Goal: Transaction & Acquisition: Purchase product/service

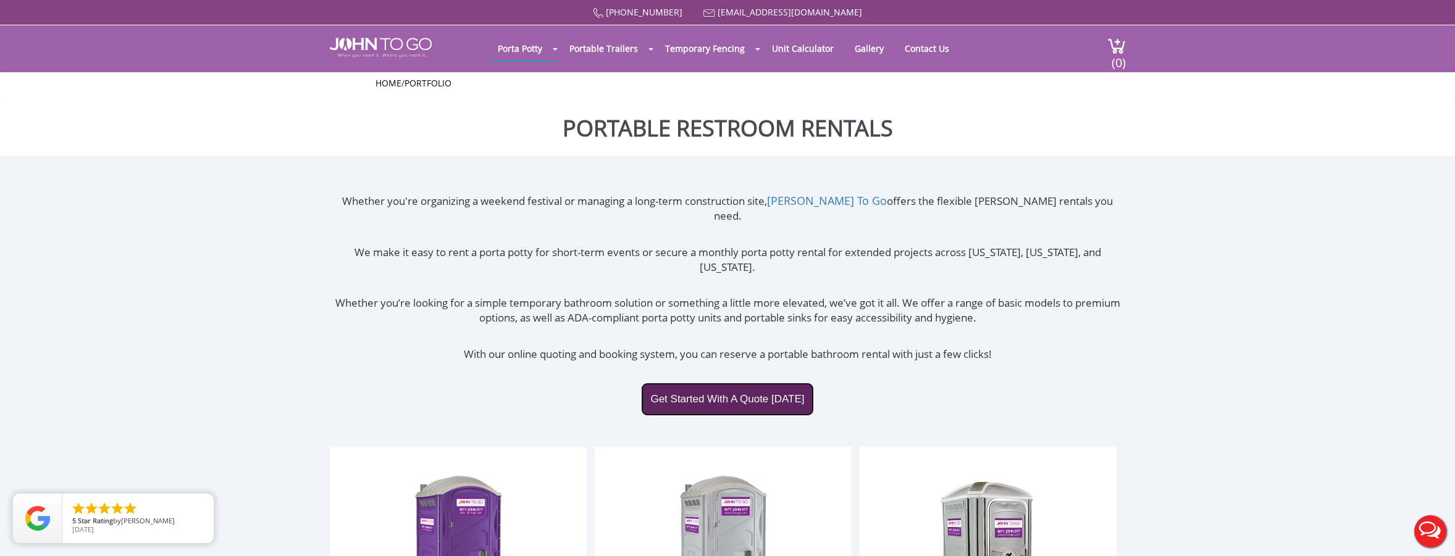
click at [674, 383] on link "Get Started With A Quote Today" at bounding box center [727, 399] width 172 height 33
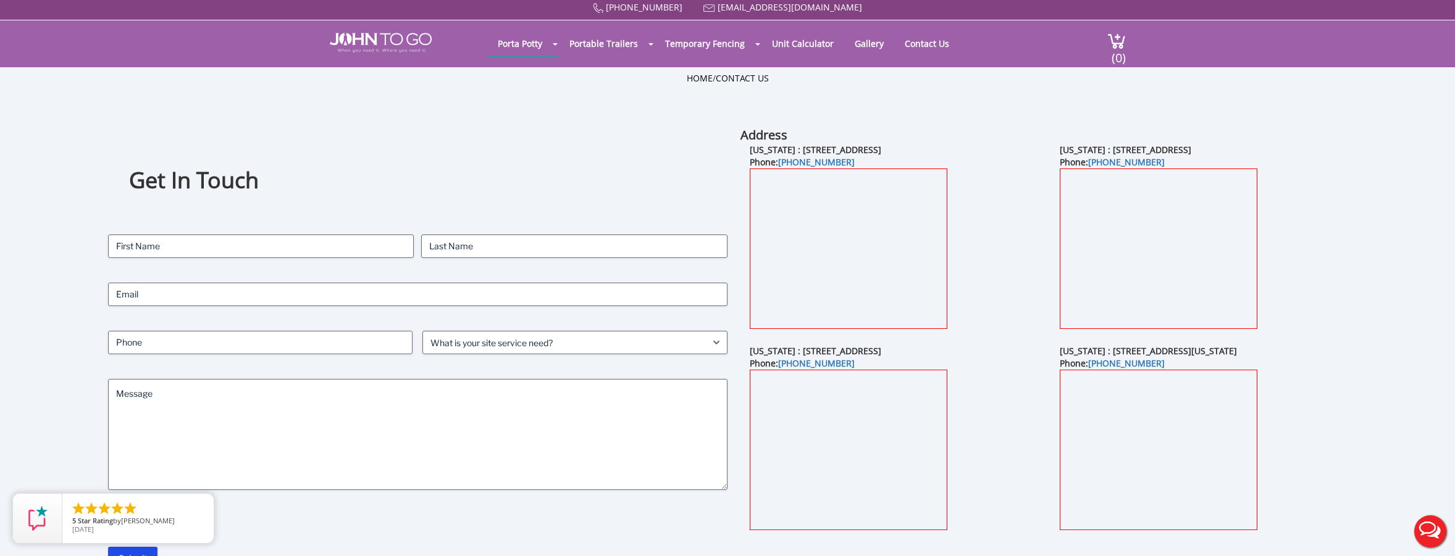
scroll to position [9, 0]
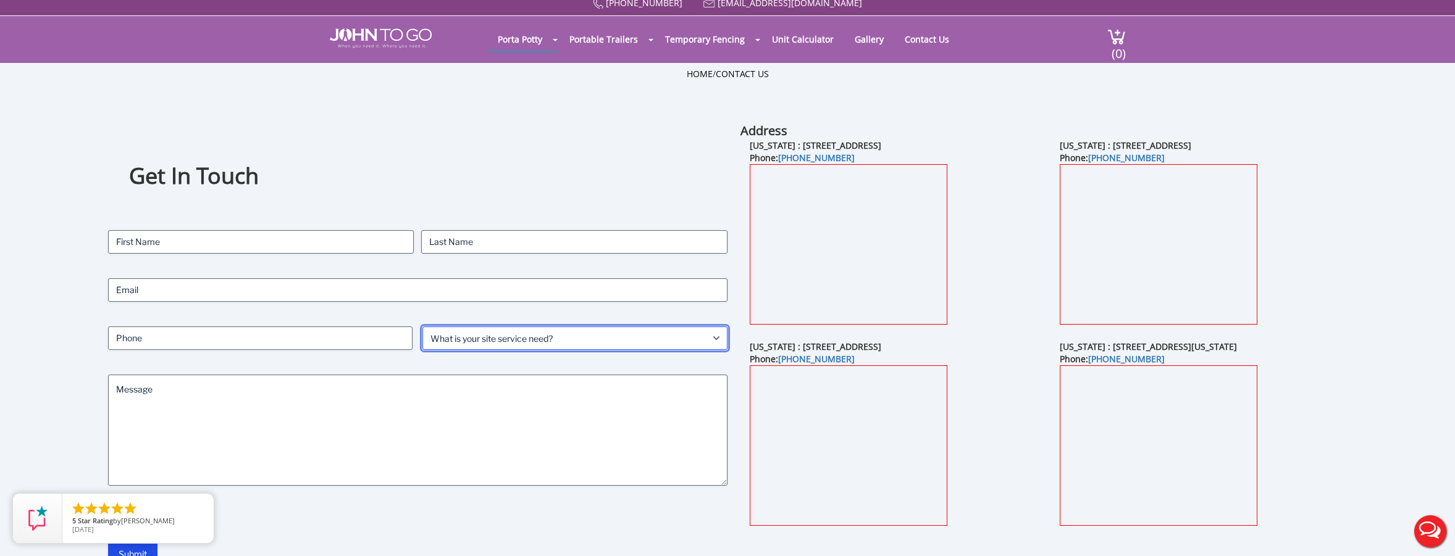
click at [693, 344] on select "What is your site service need? Consumer Construction - Commercial Construction…" at bounding box center [574, 338] width 305 height 23
click at [700, 340] on select "What is your site service need? Consumer Construction - Commercial Construction…" at bounding box center [574, 338] width 305 height 23
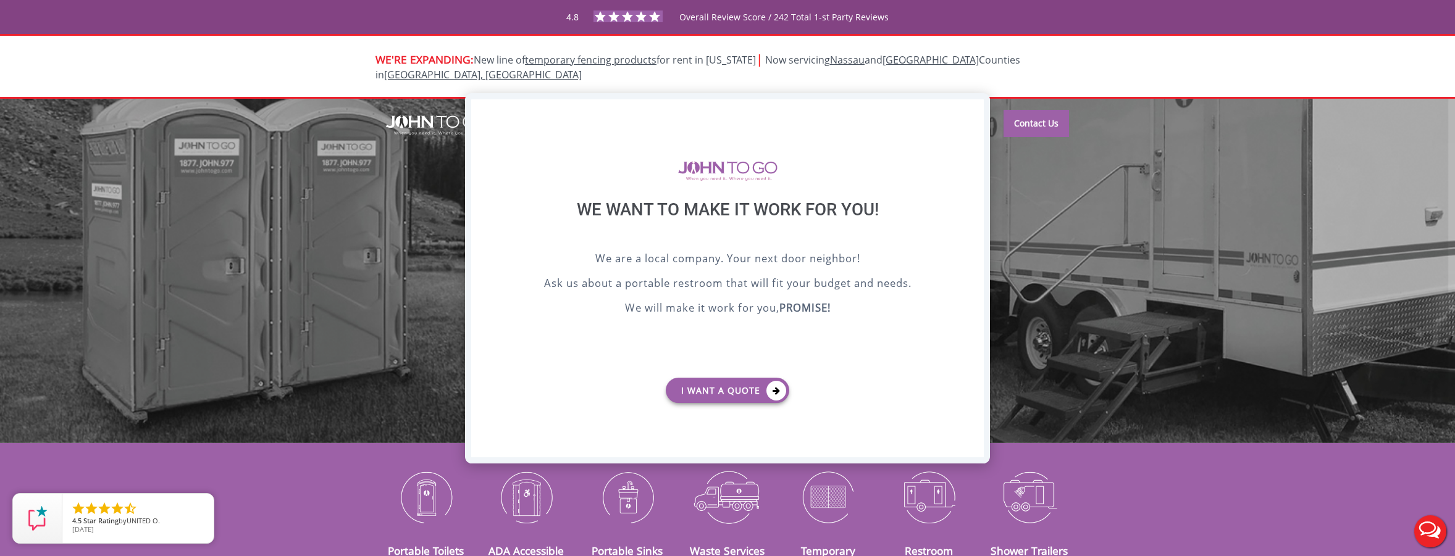
click at [975, 110] on div "X" at bounding box center [974, 109] width 19 height 21
click at [972, 107] on div "X" at bounding box center [974, 109] width 19 height 21
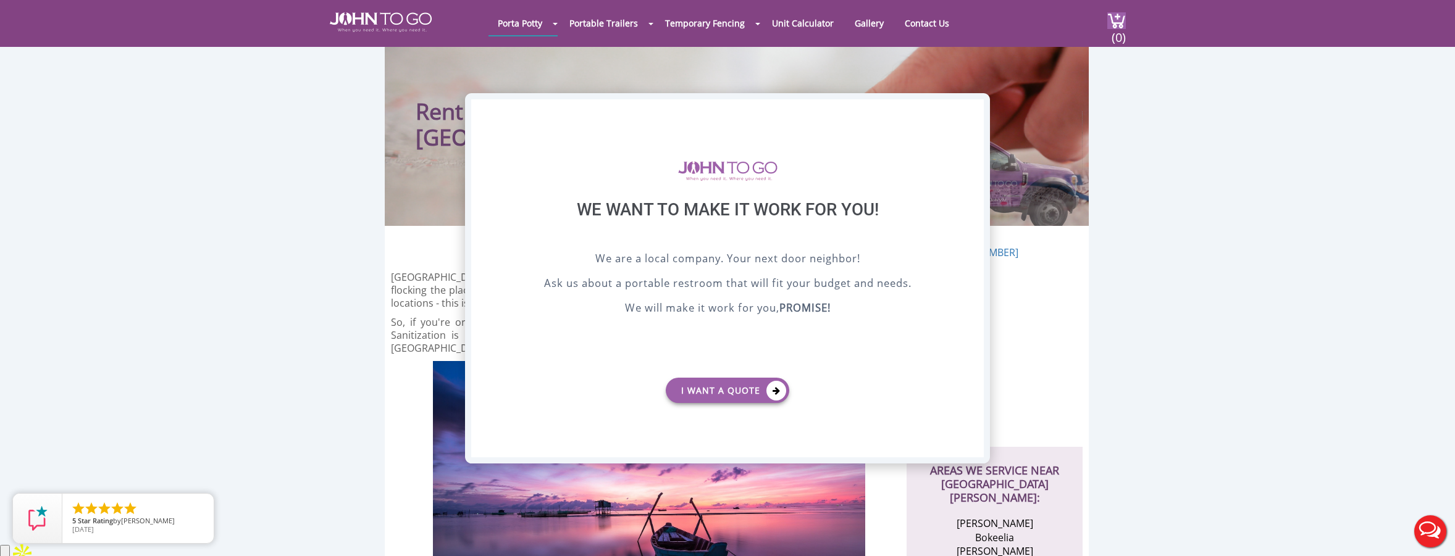
click at [978, 111] on div "X" at bounding box center [974, 109] width 19 height 21
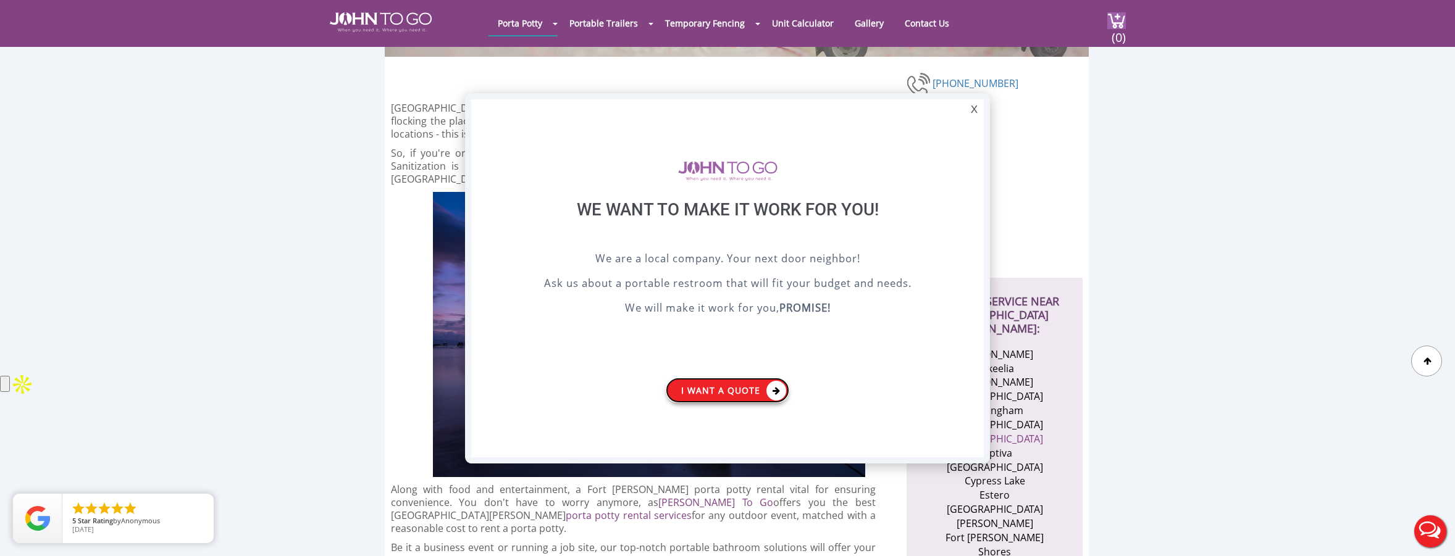
click at [753, 394] on link "I want a Quote" at bounding box center [728, 390] width 124 height 25
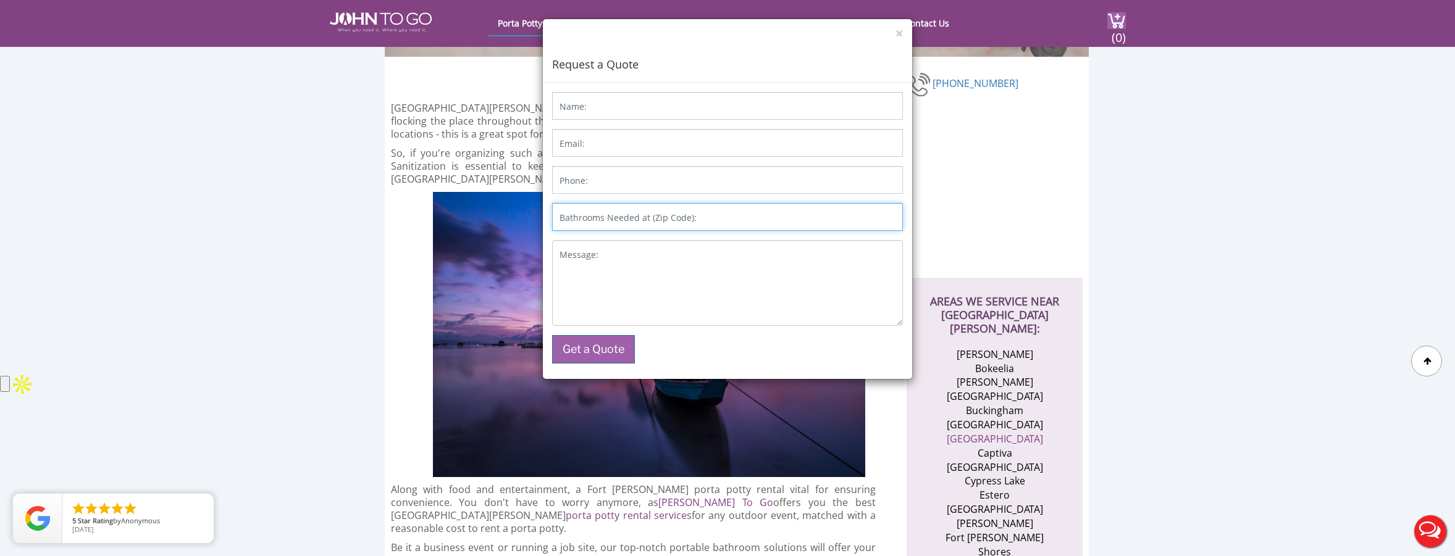
click at [752, 221] on input "Bathrooms Needed at (Zip Code):" at bounding box center [727, 217] width 351 height 28
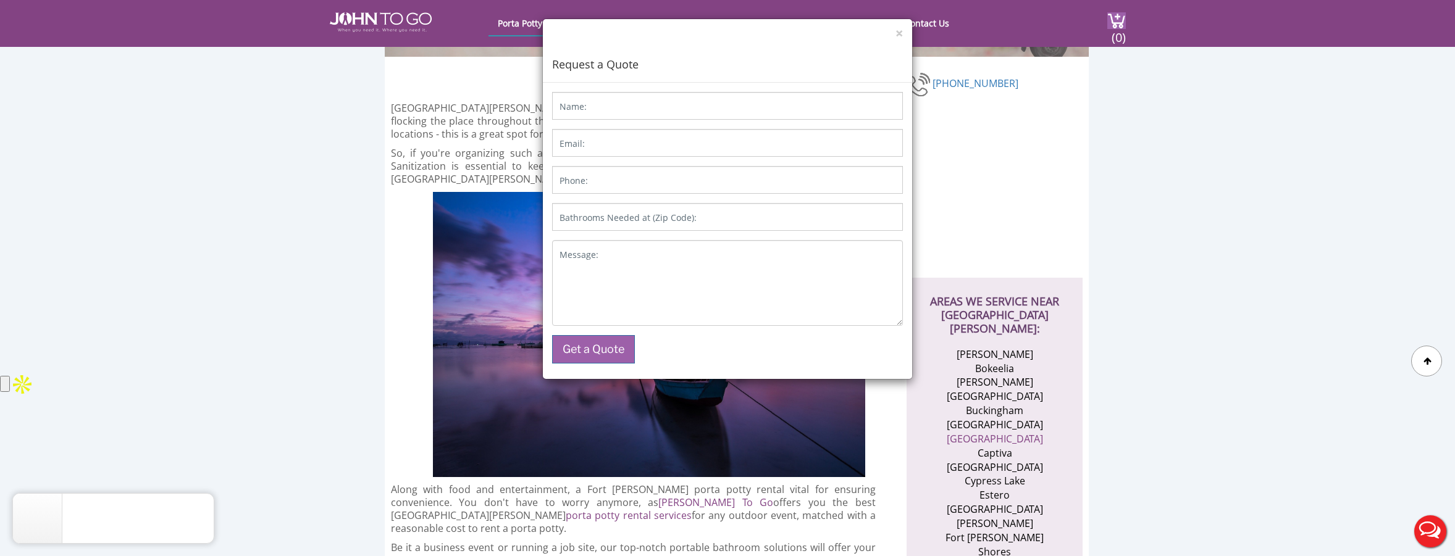
click at [1251, 176] on div "× Request a Quote Name: Email: Phone: Bathrooms Needed at (Zip Code): Message: …" at bounding box center [727, 278] width 1455 height 556
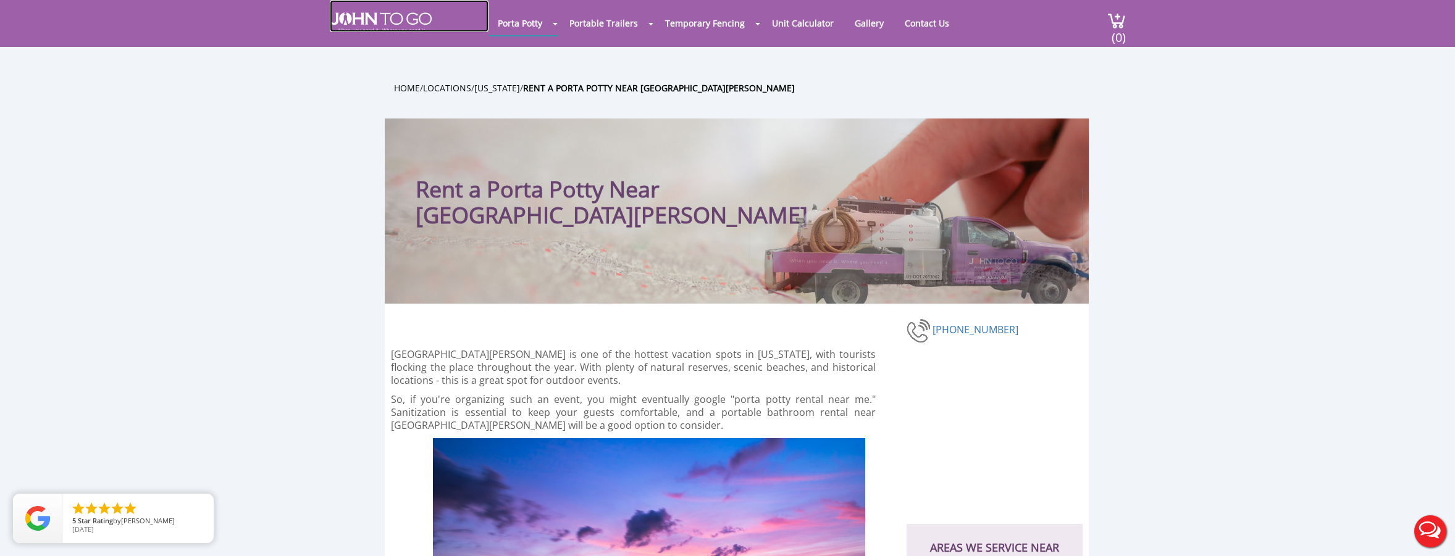
click at [358, 22] on img at bounding box center [381, 22] width 102 height 20
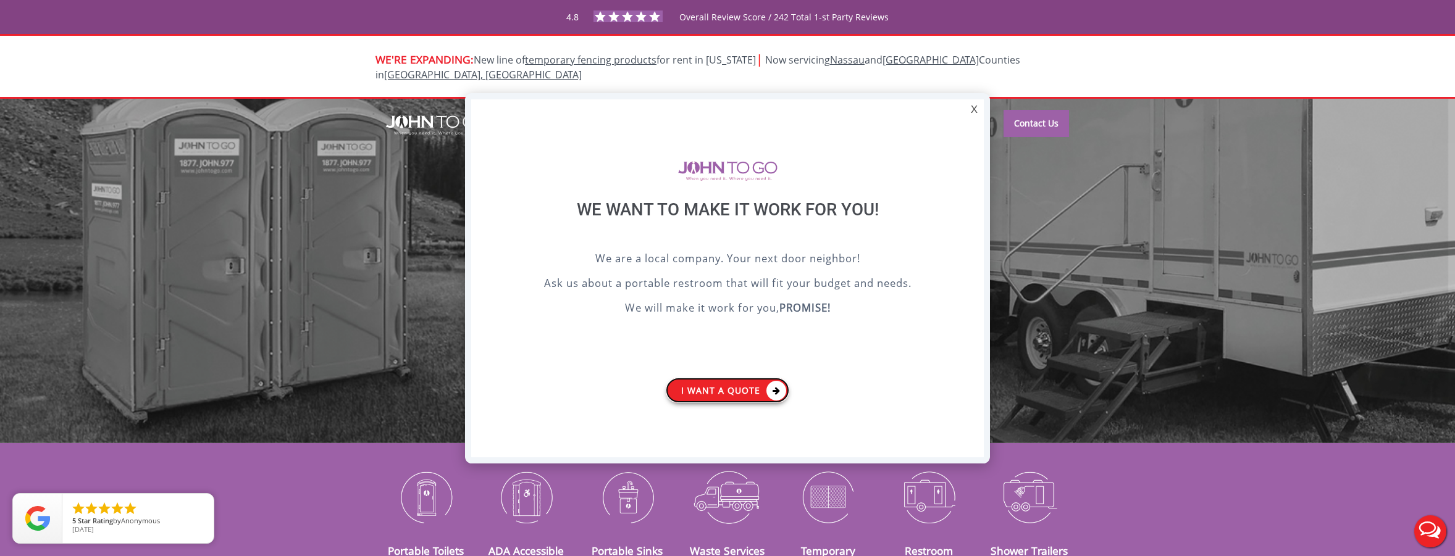
click at [737, 396] on link "I want a Quote" at bounding box center [728, 390] width 124 height 25
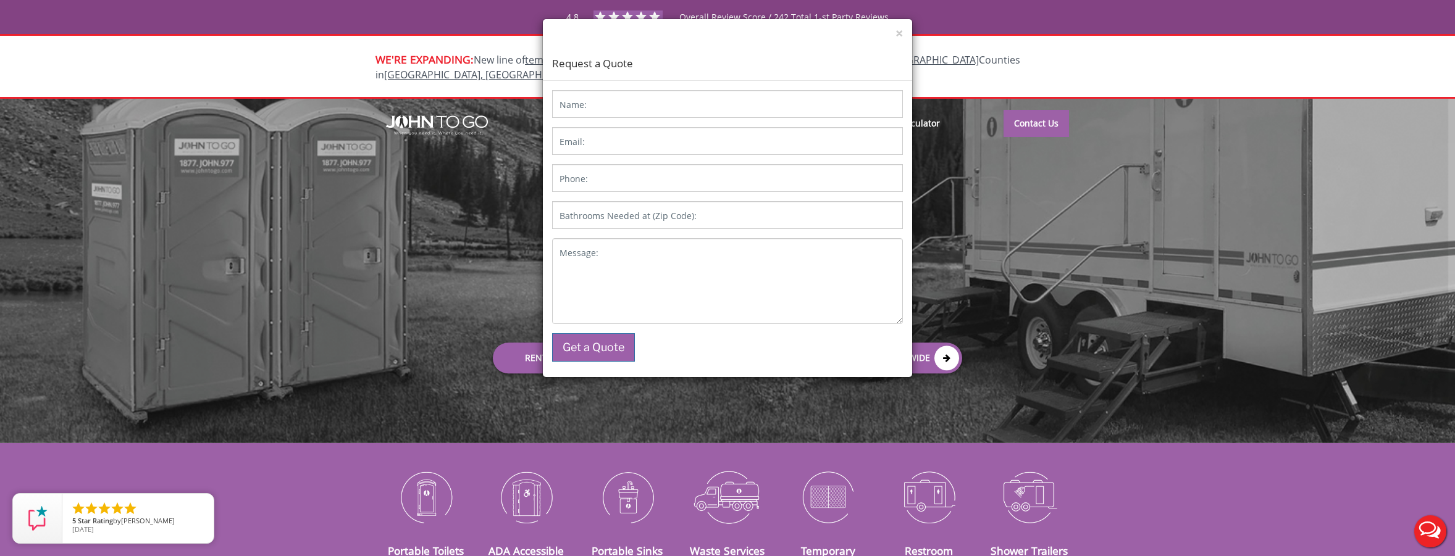
click at [1068, 57] on div "× Request a Quote Name: Email: Phone: Bathrooms Needed at (Zip Code): Message: …" at bounding box center [727, 278] width 1455 height 556
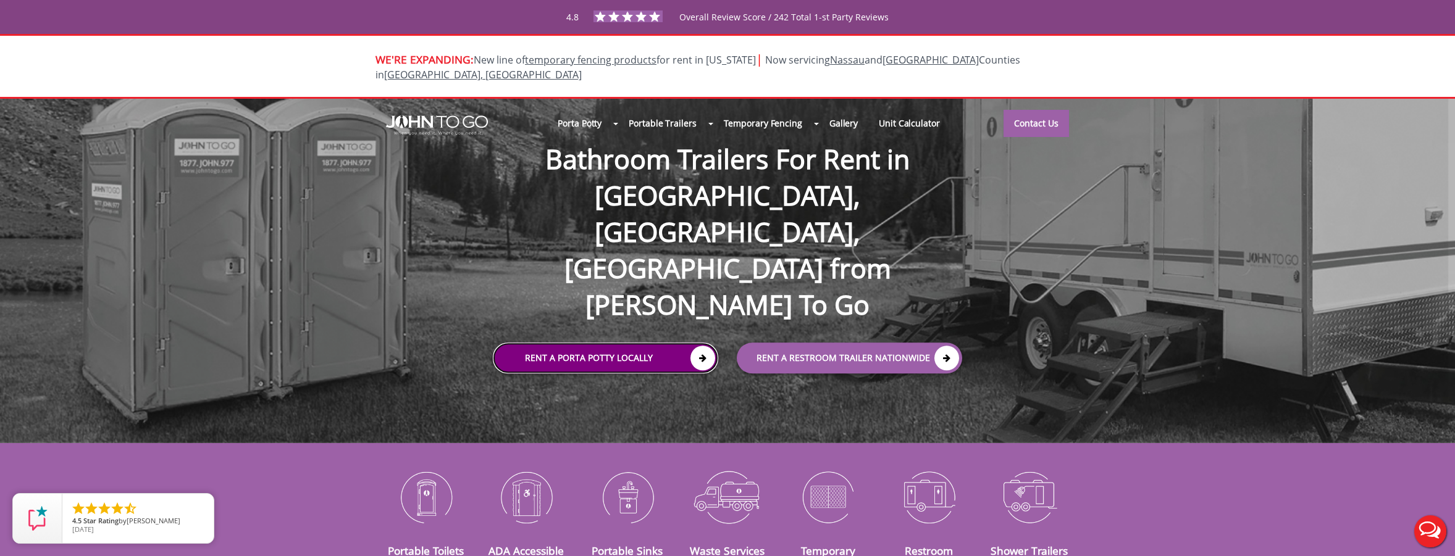
click at [581, 343] on link "Rent a Porta Potty Locally" at bounding box center [605, 358] width 225 height 31
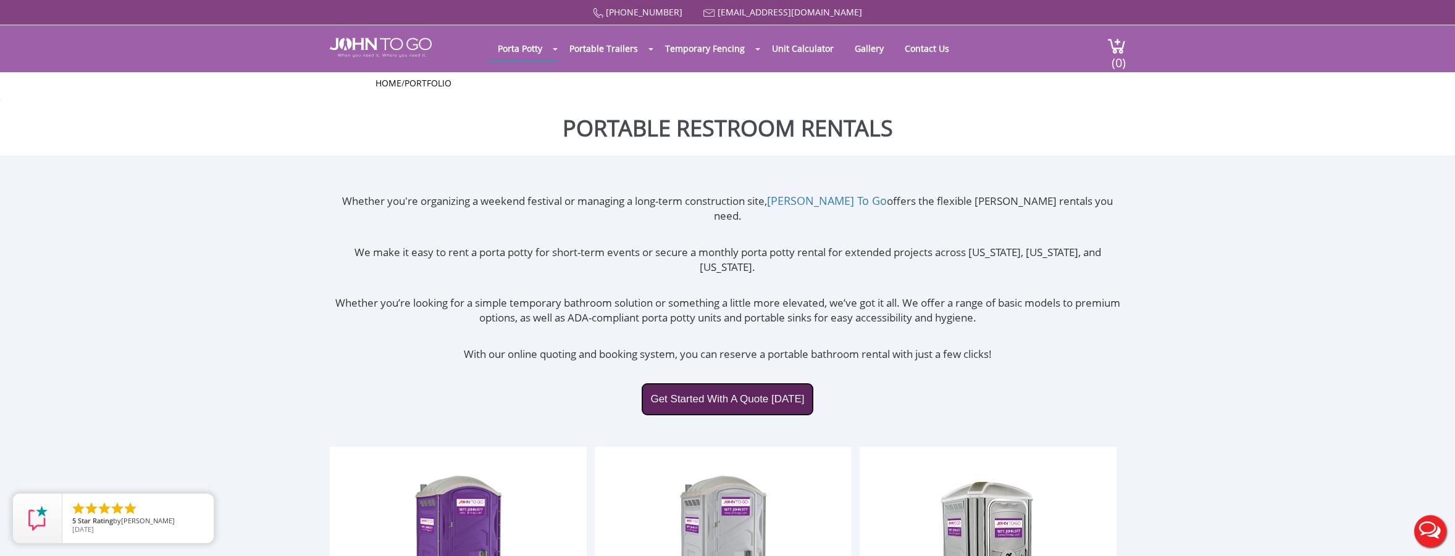
click at [726, 383] on link "Get Started With A Quote Today" at bounding box center [727, 399] width 172 height 33
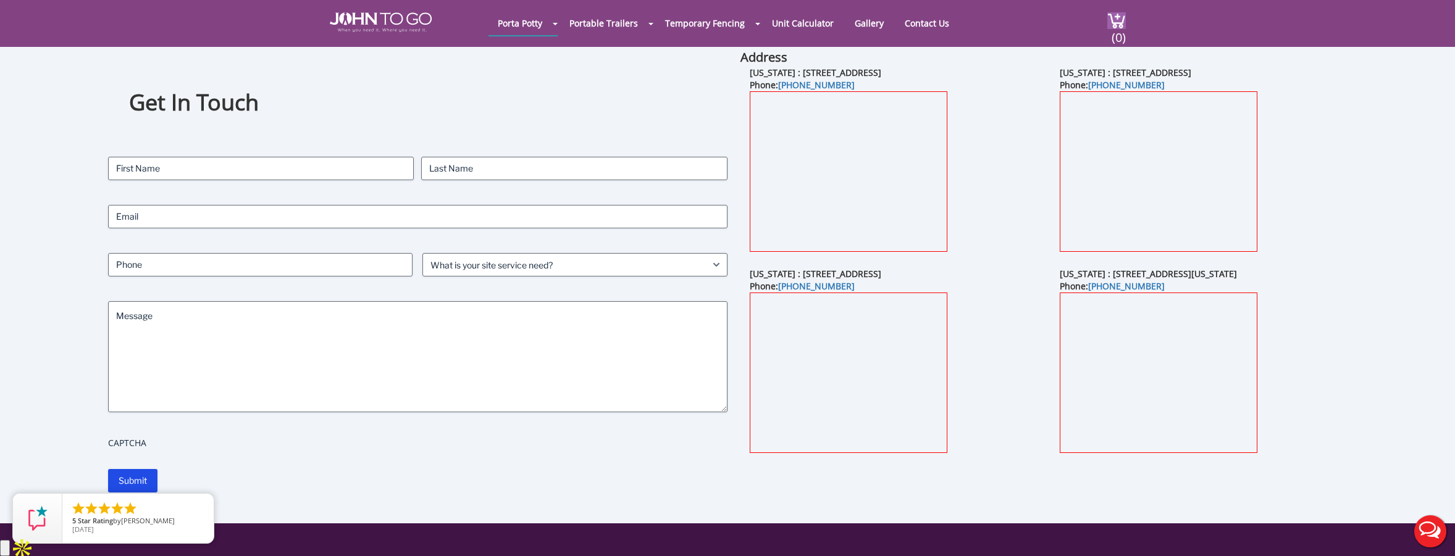
scroll to position [49, 0]
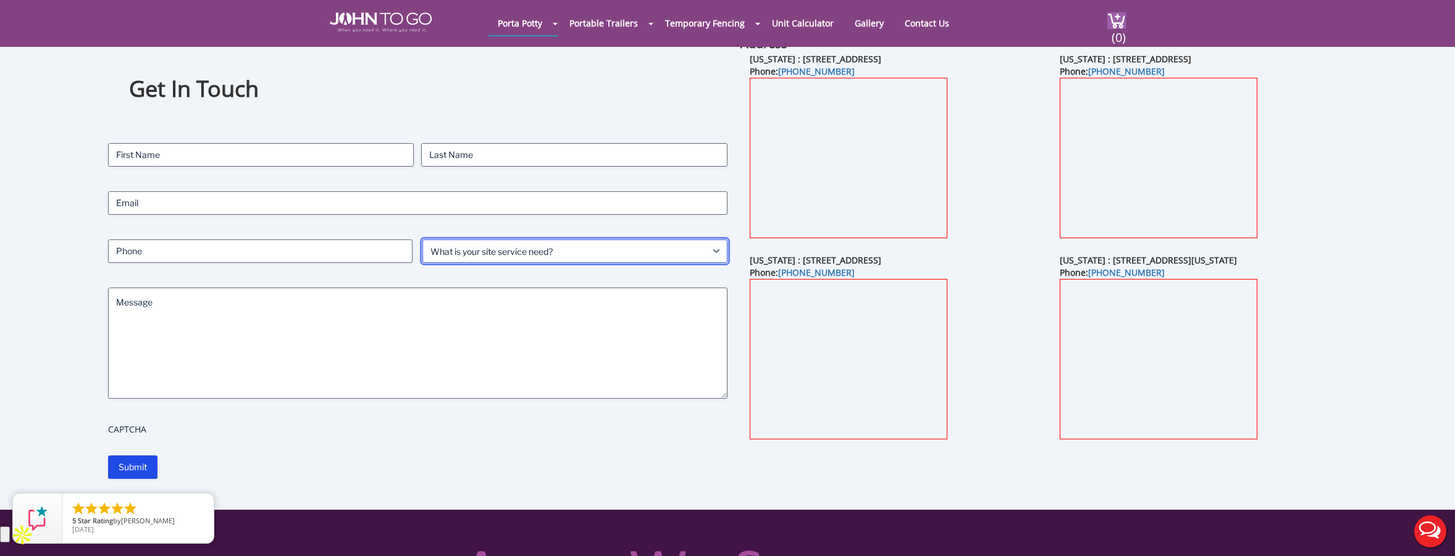
click at [717, 253] on select "What is your site service need? Consumer Construction - Commercial Construction…" at bounding box center [574, 251] width 305 height 23
